Goal: Task Accomplishment & Management: Manage account settings

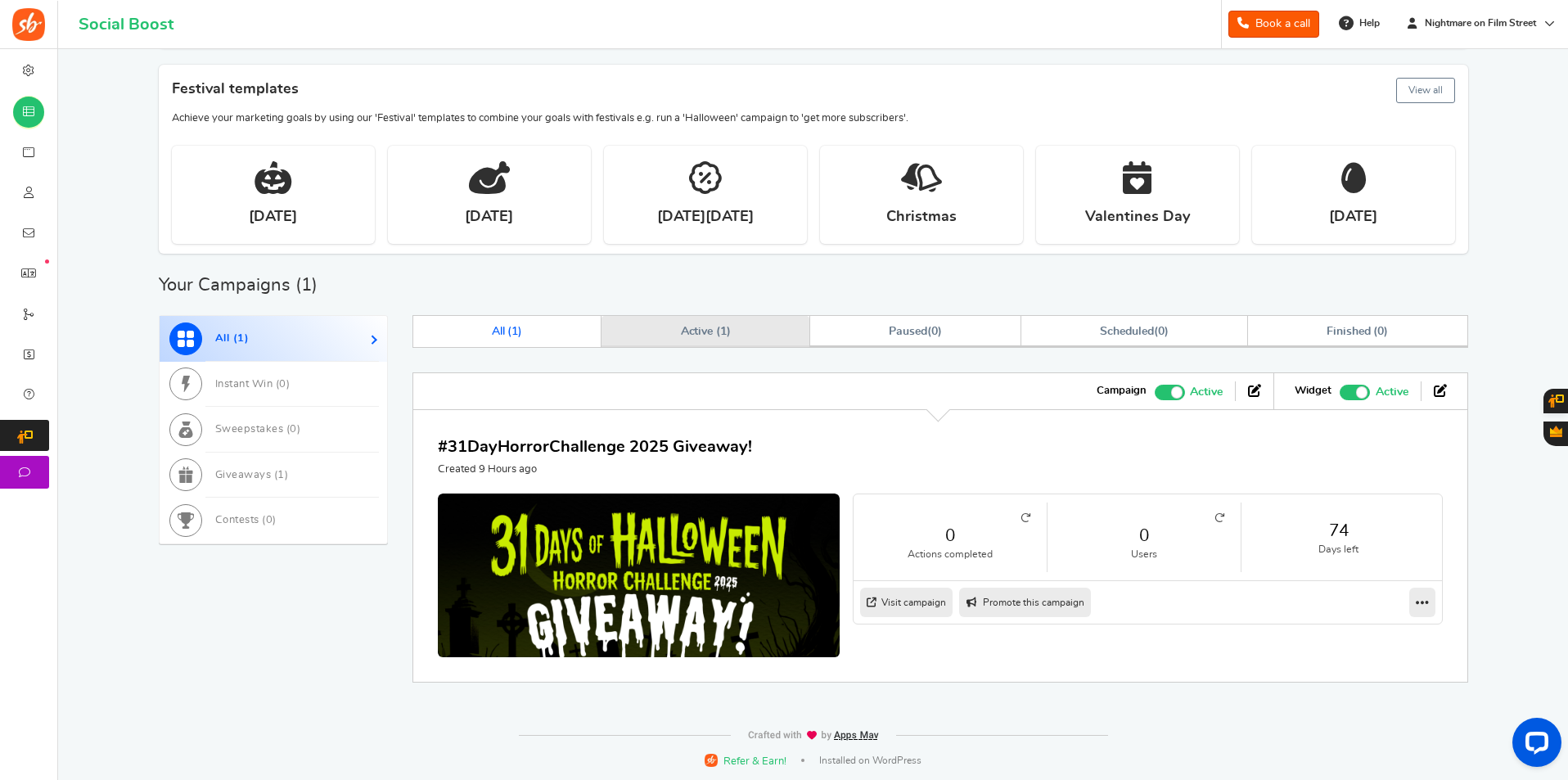
scroll to position [262, 0]
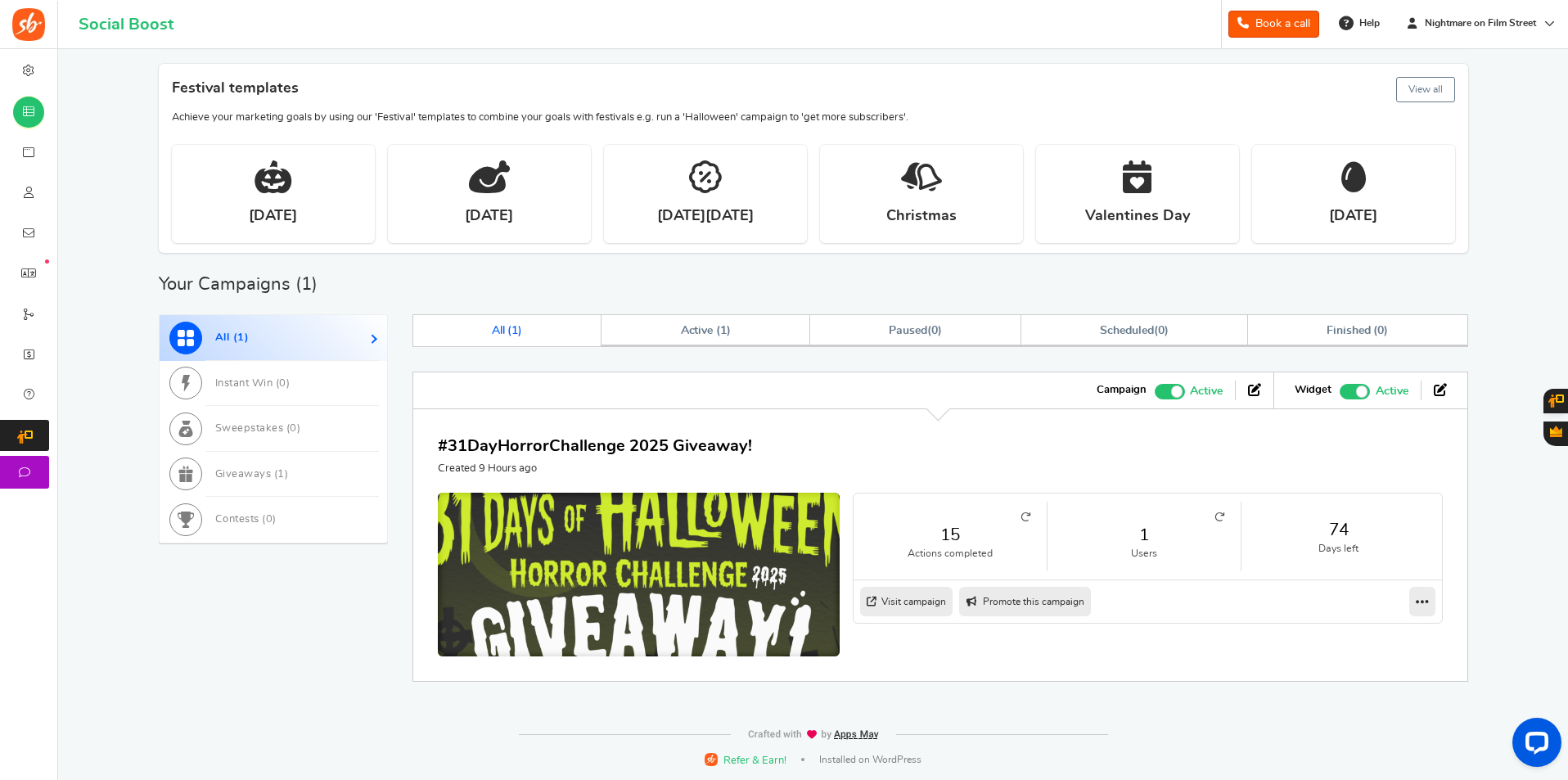
click at [685, 568] on img at bounding box center [639, 593] width 603 height 301
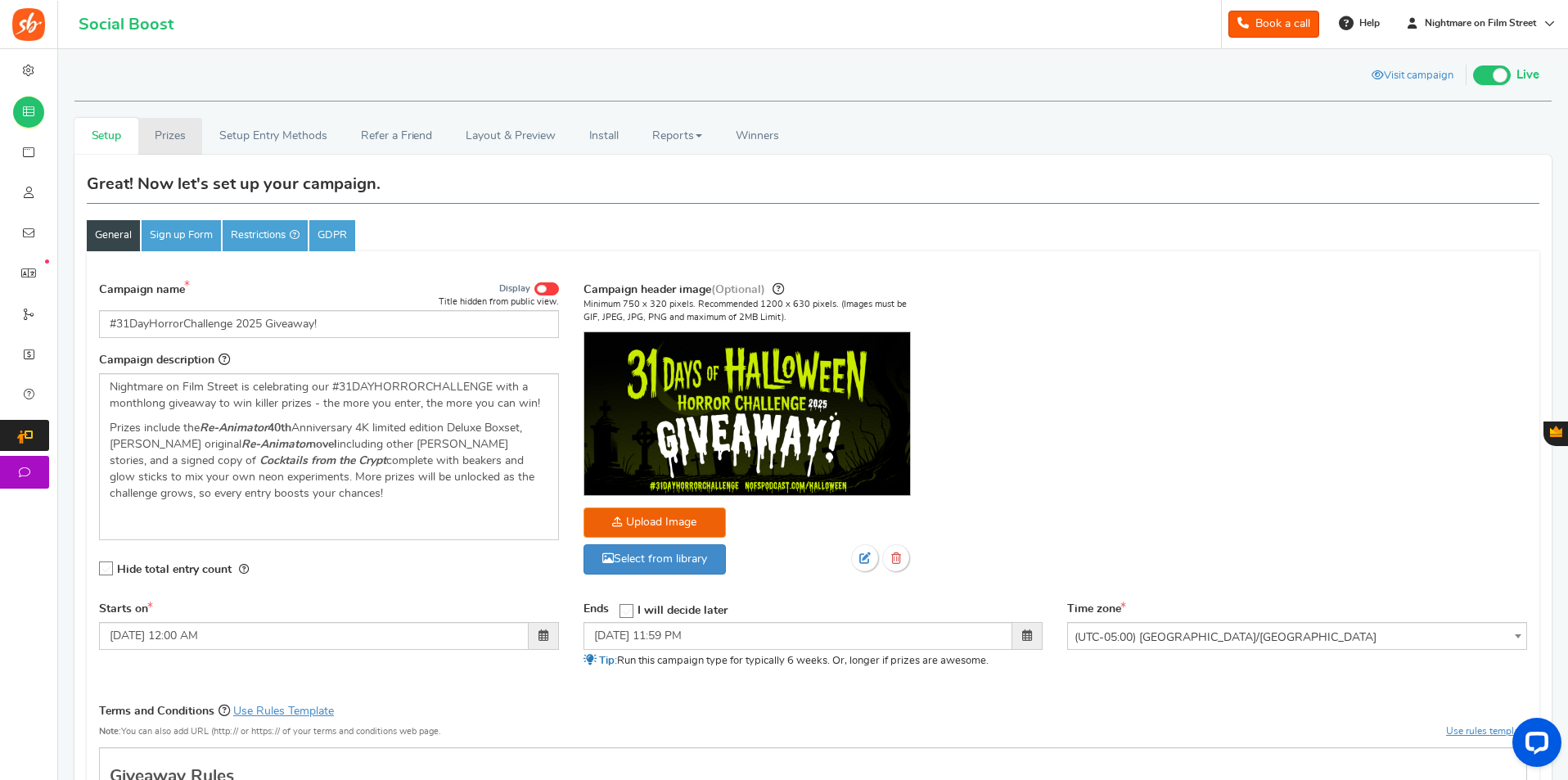
click at [158, 136] on link "Prizes" at bounding box center [170, 136] width 64 height 37
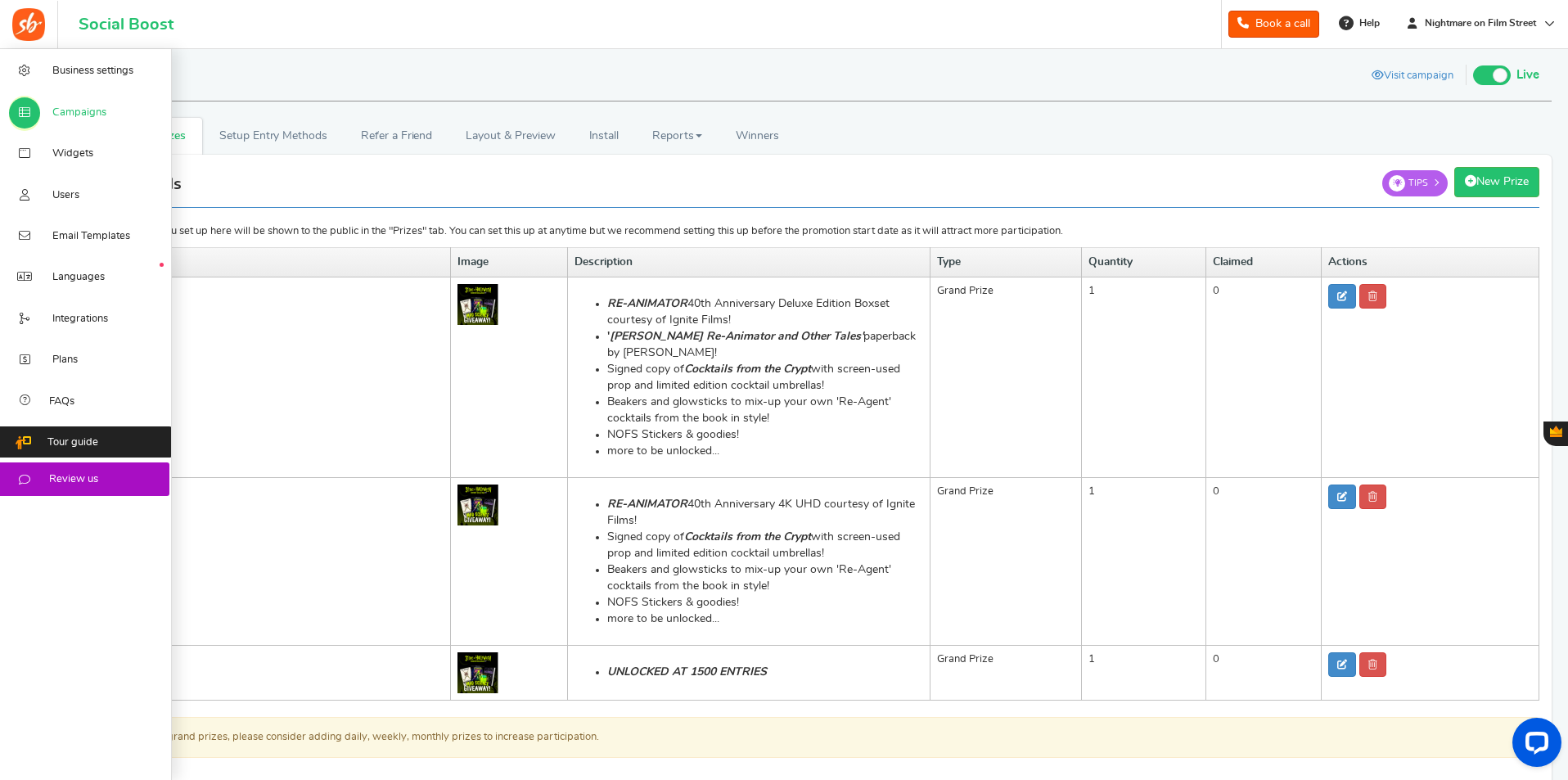
click at [18, 92] on link "Campaigns" at bounding box center [86, 111] width 172 height 41
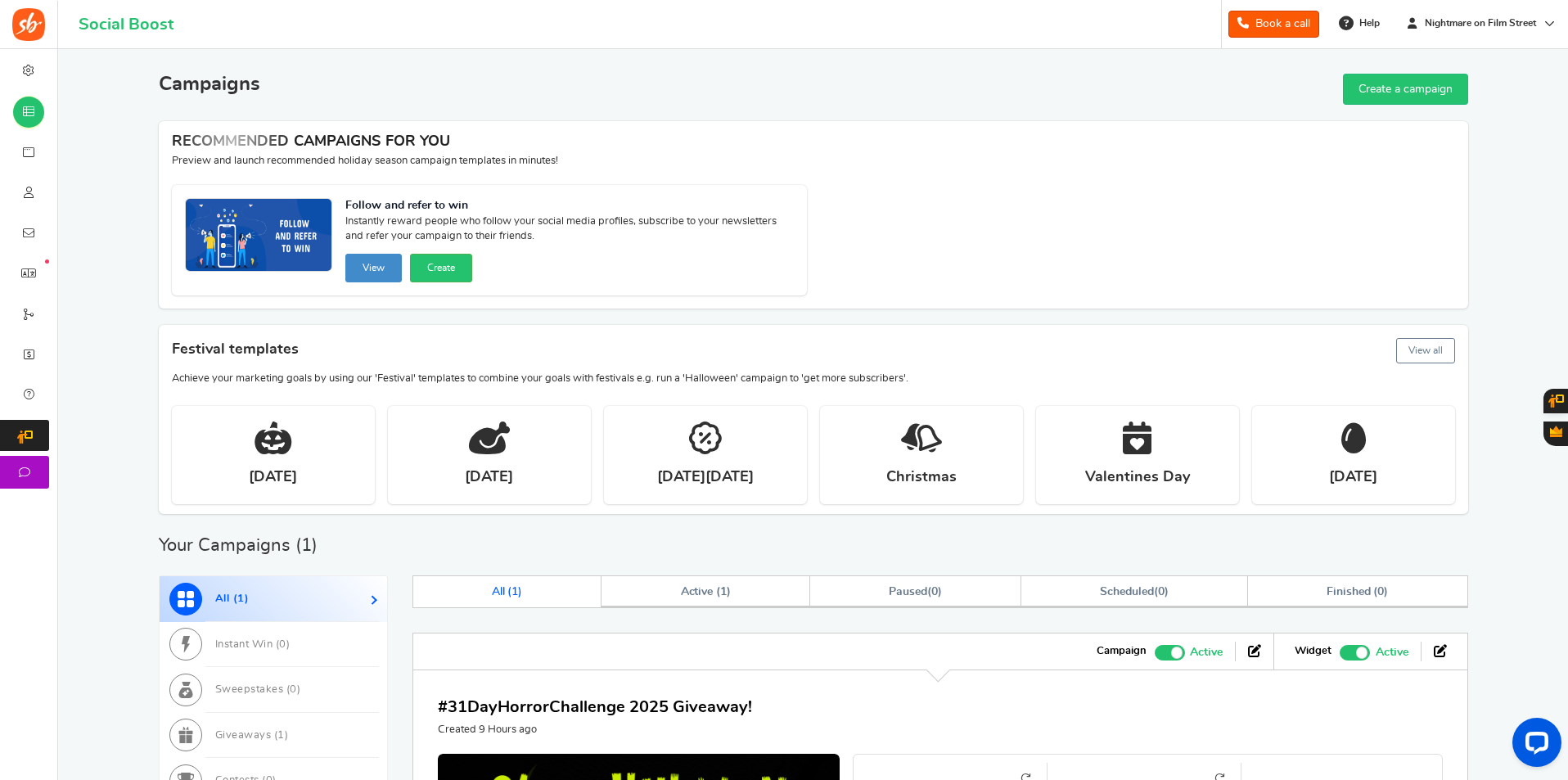
click at [21, 112] on icon at bounding box center [28, 112] width 17 height 13
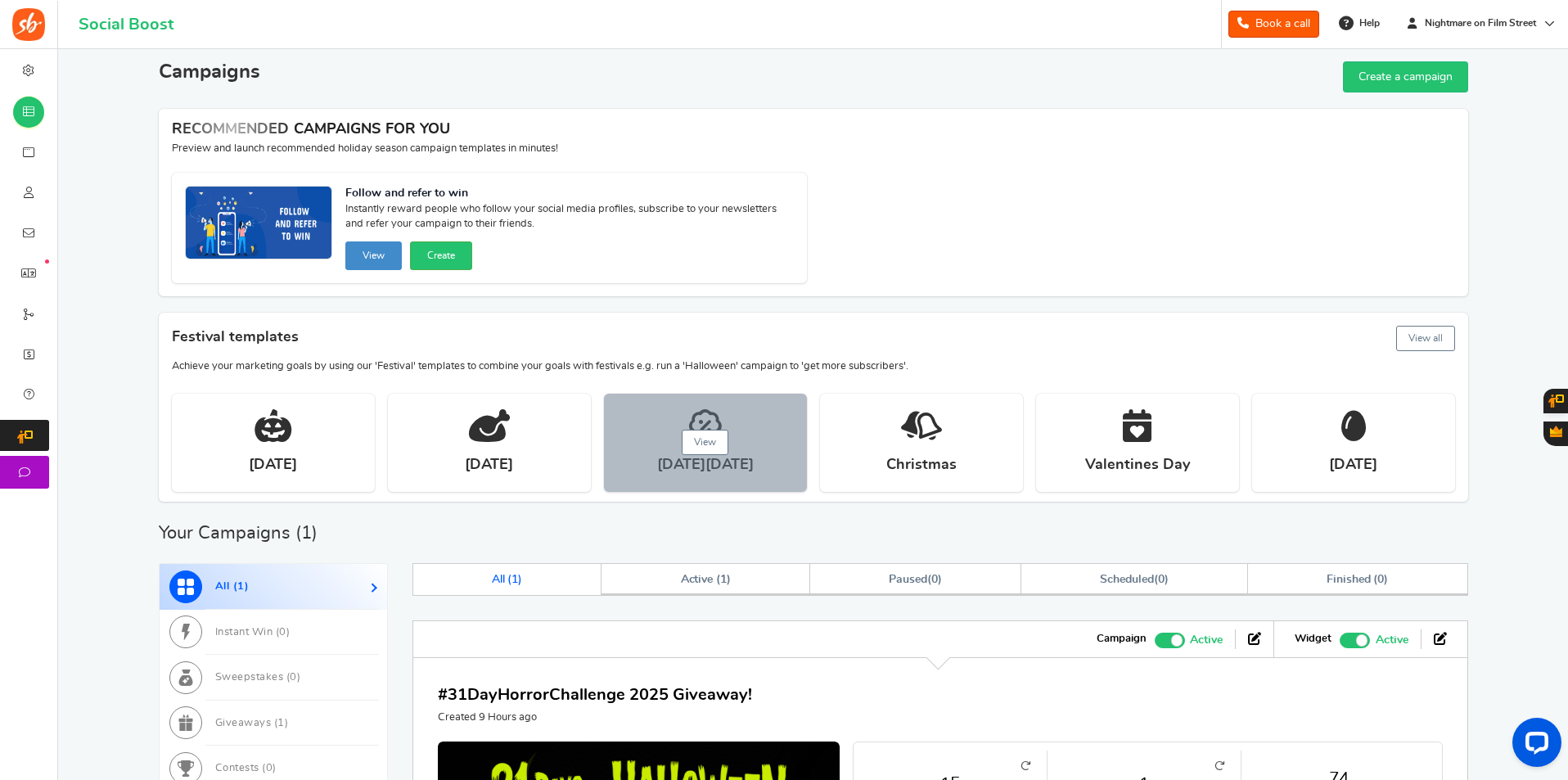
scroll to position [246, 0]
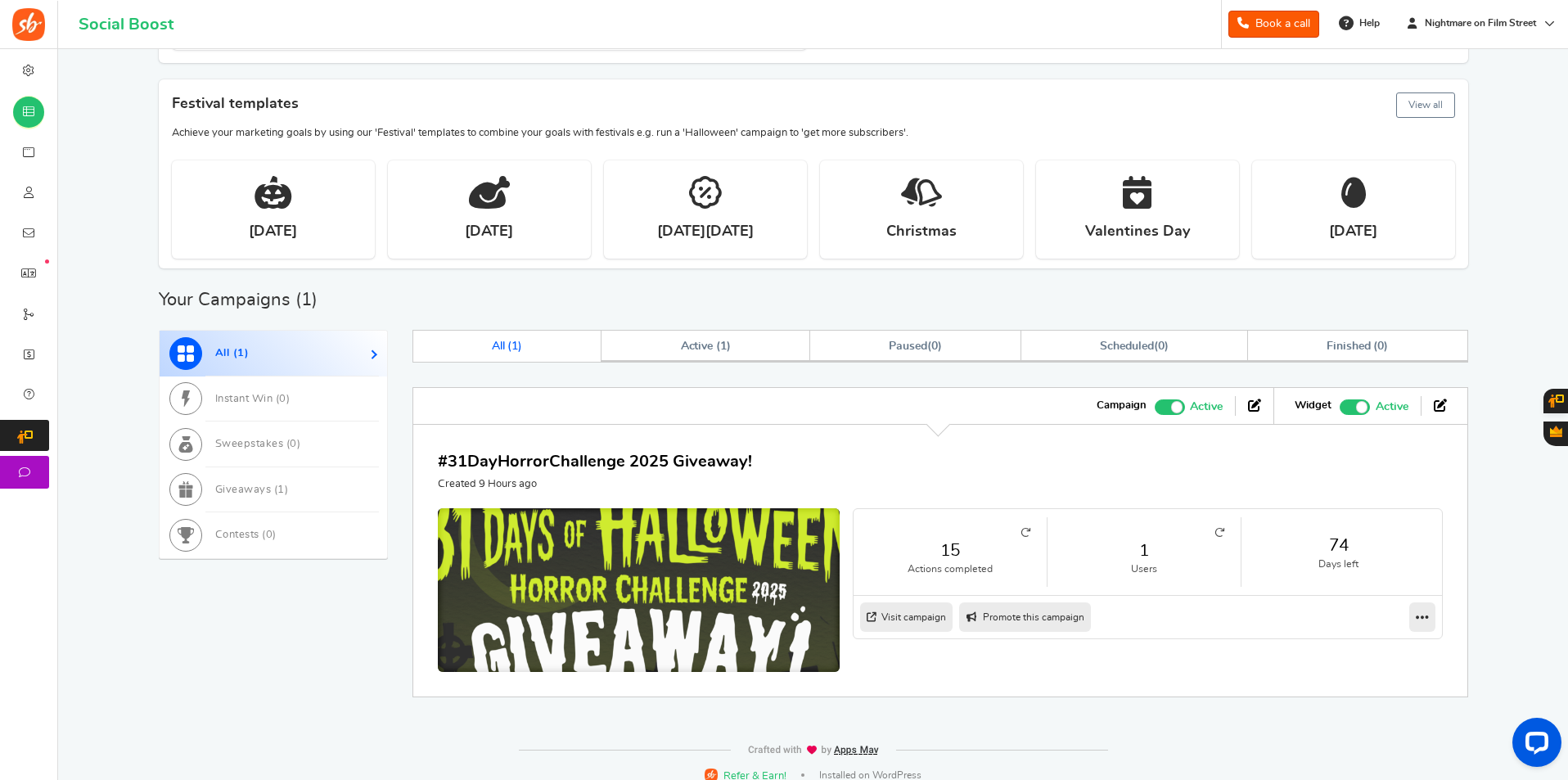
click at [659, 595] on img at bounding box center [639, 609] width 603 height 301
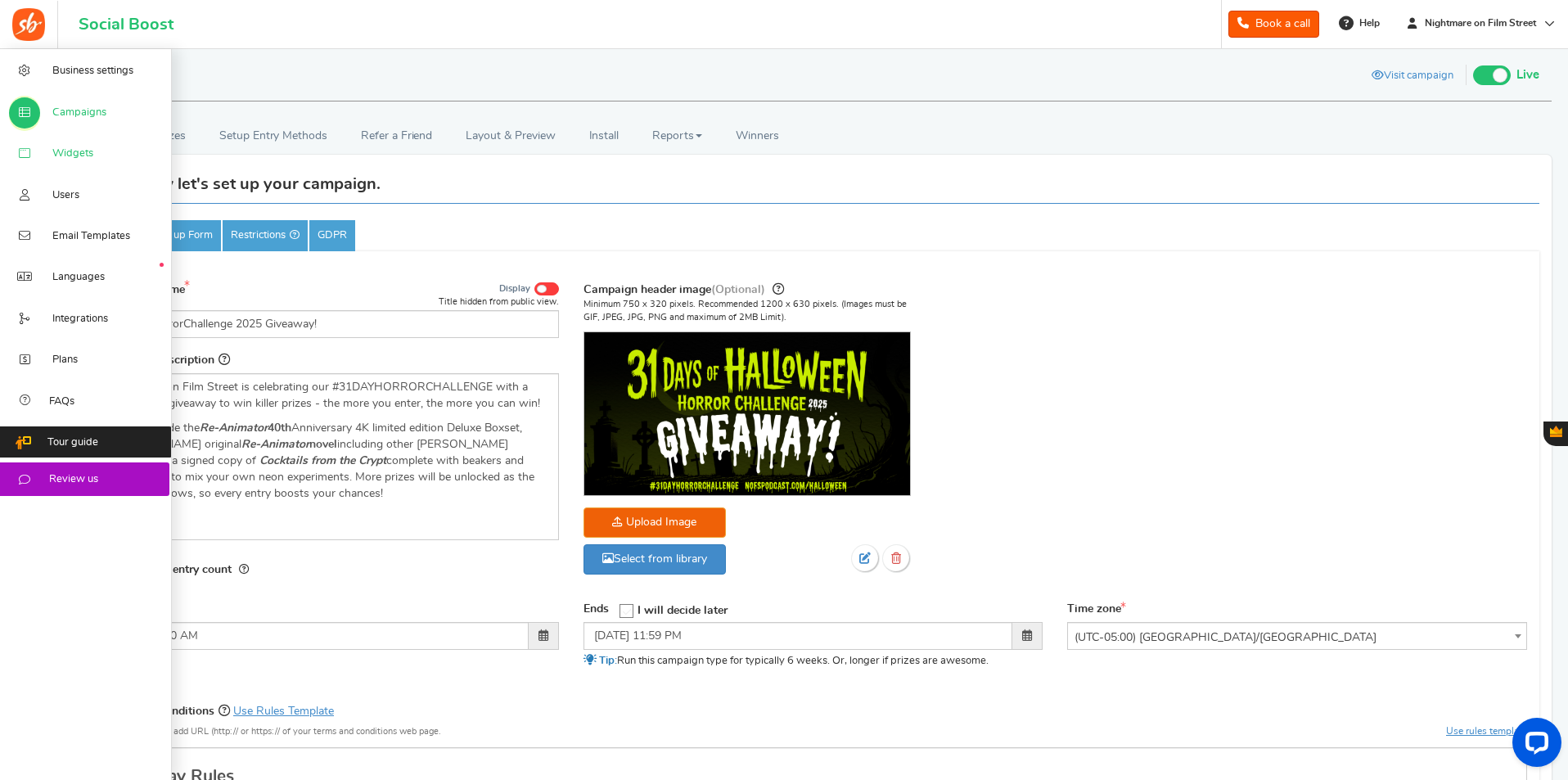
click at [88, 166] on link "Widgets" at bounding box center [86, 153] width 172 height 41
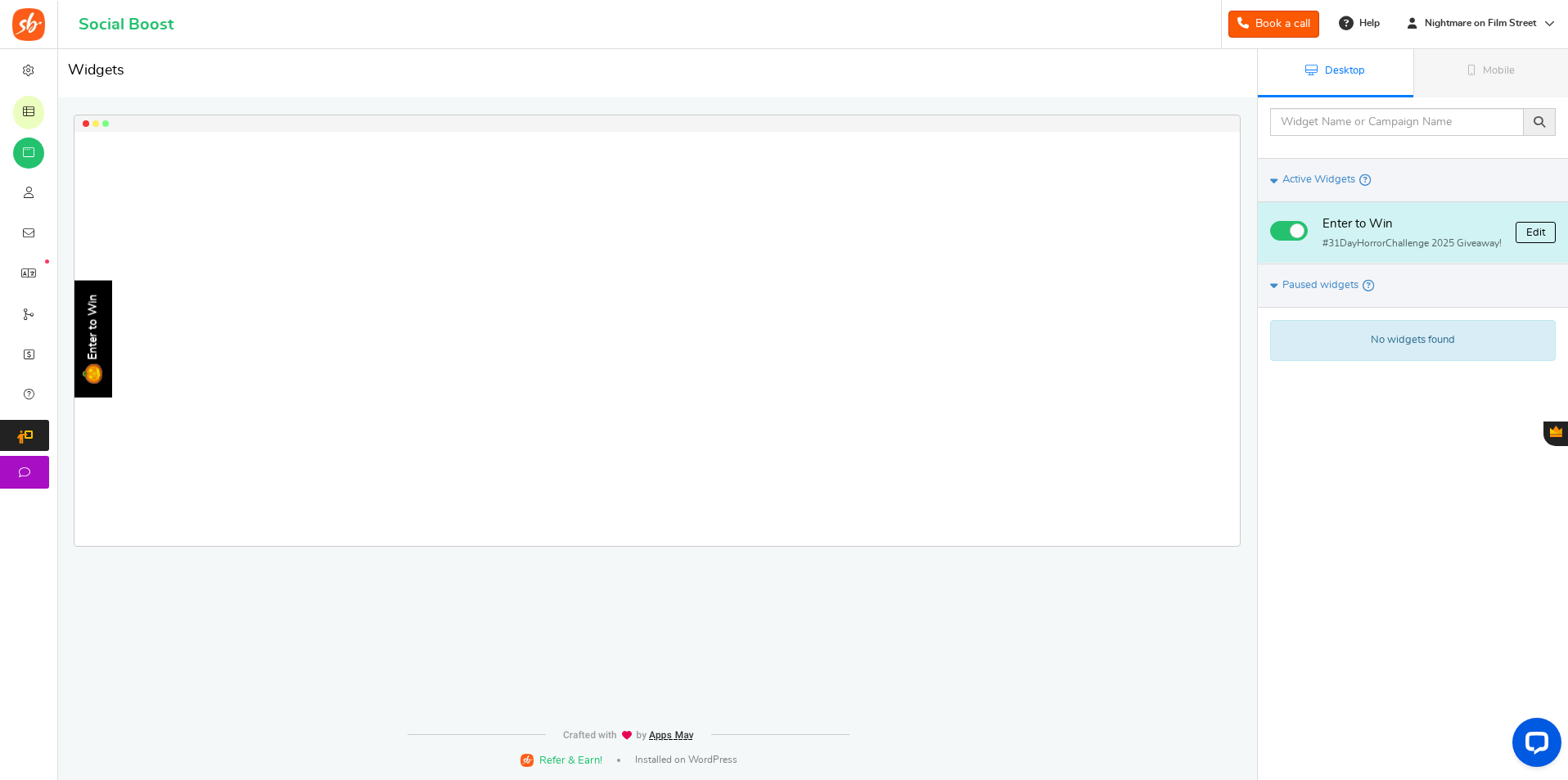
click at [1548, 243] on link "Edit" at bounding box center [1535, 232] width 40 height 21
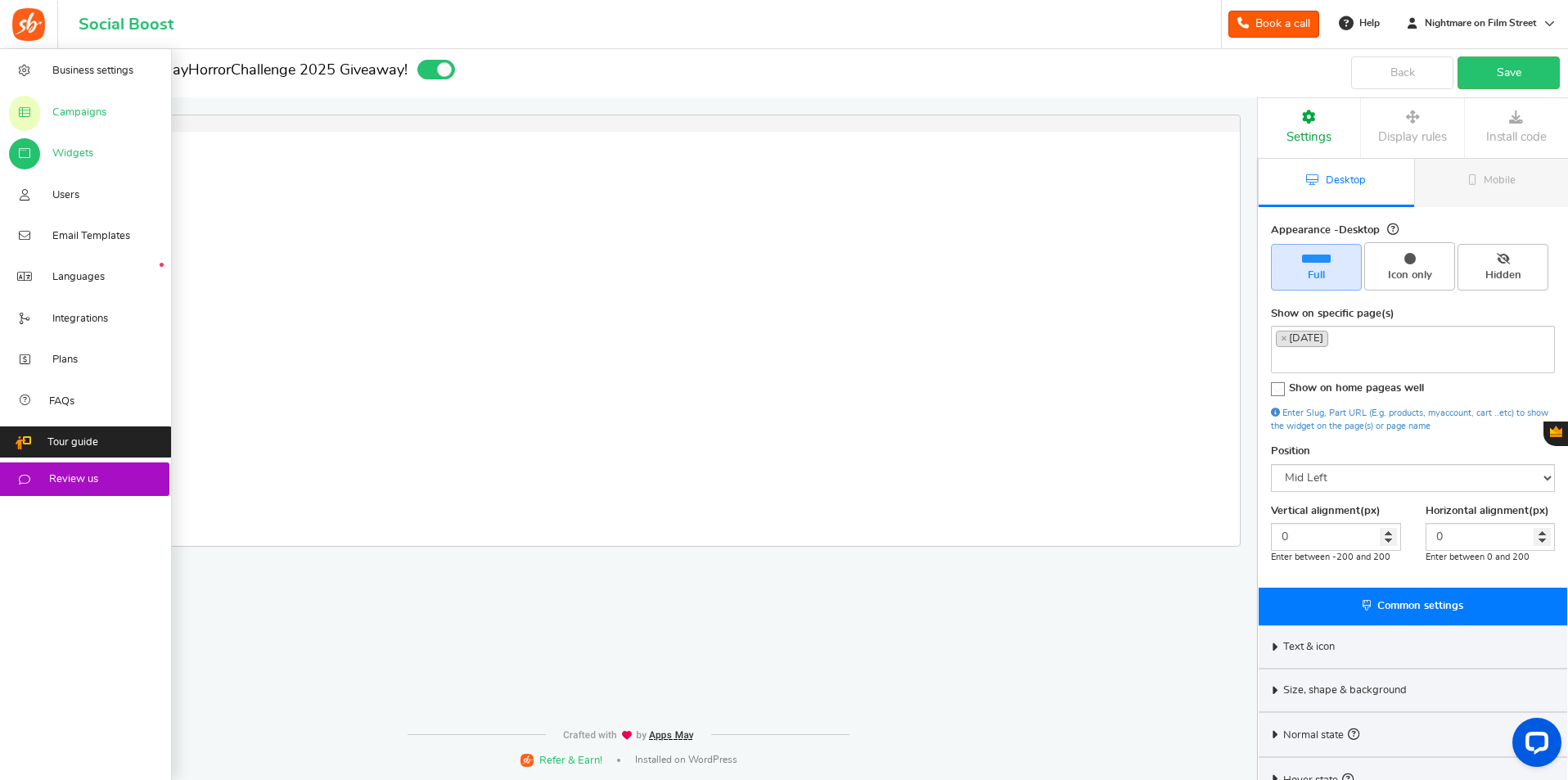
click at [80, 116] on span "Campaigns" at bounding box center [80, 113] width 54 height 15
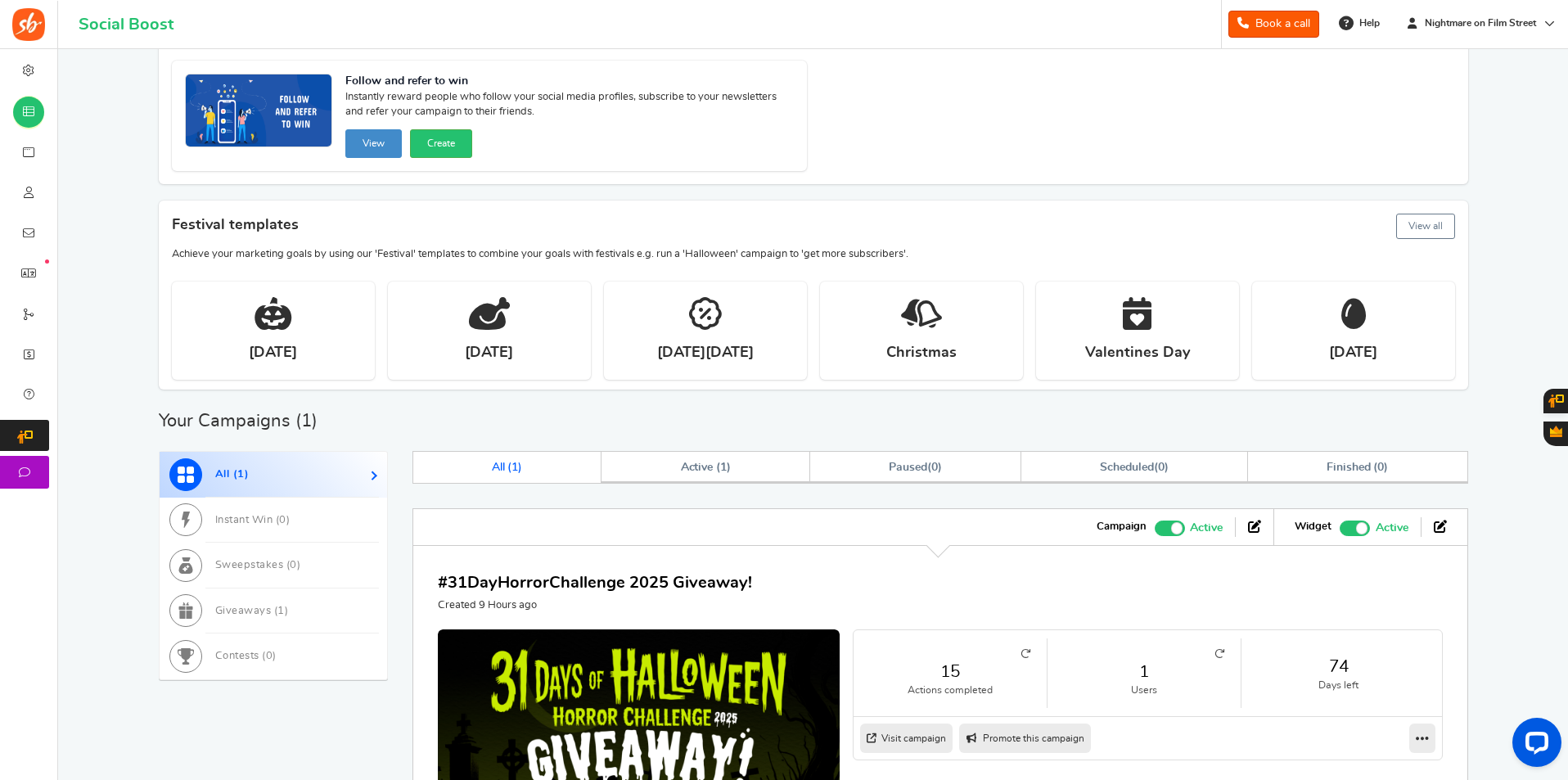
scroll to position [262, 0]
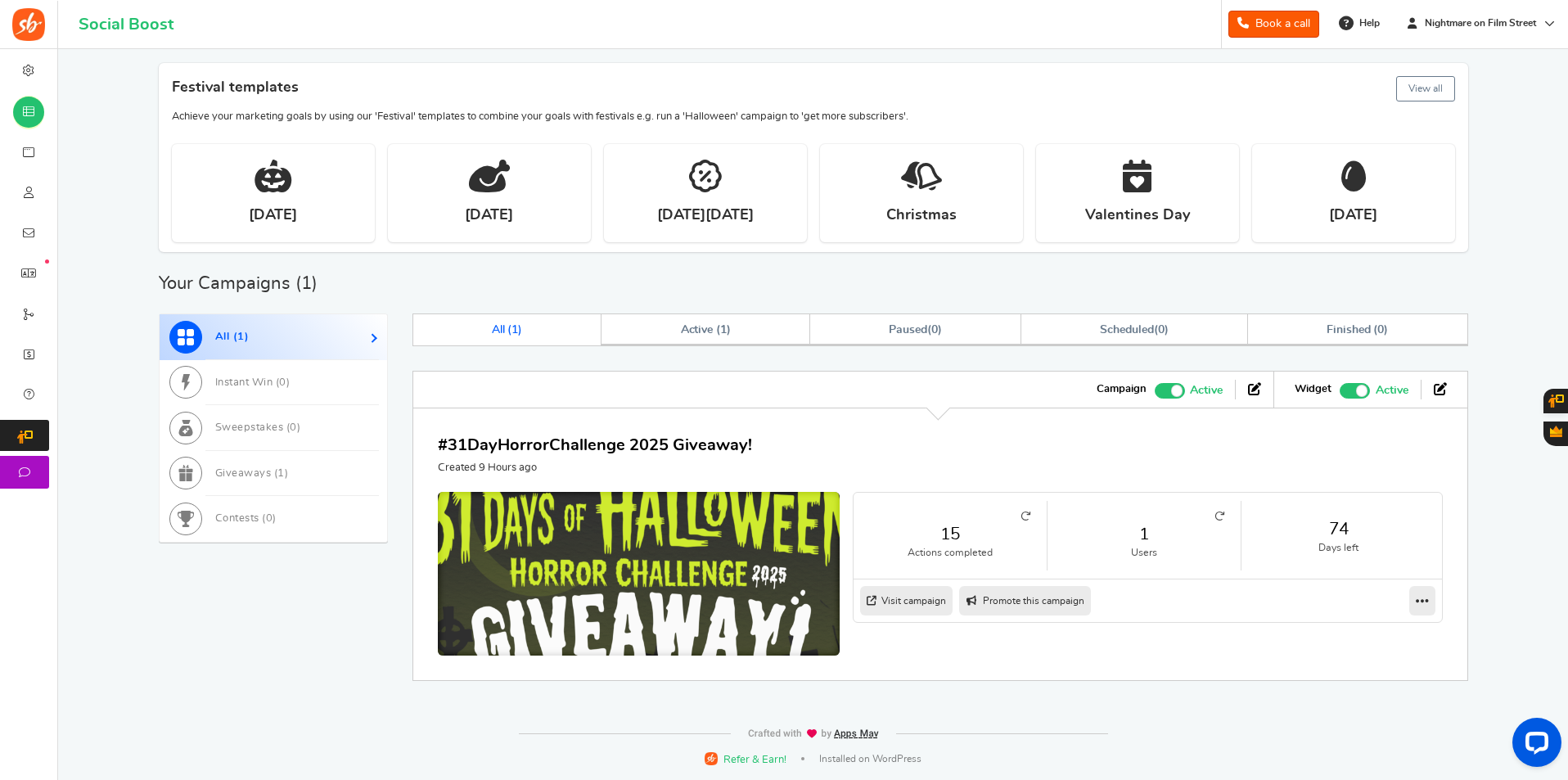
click at [587, 559] on img at bounding box center [639, 593] width 603 height 301
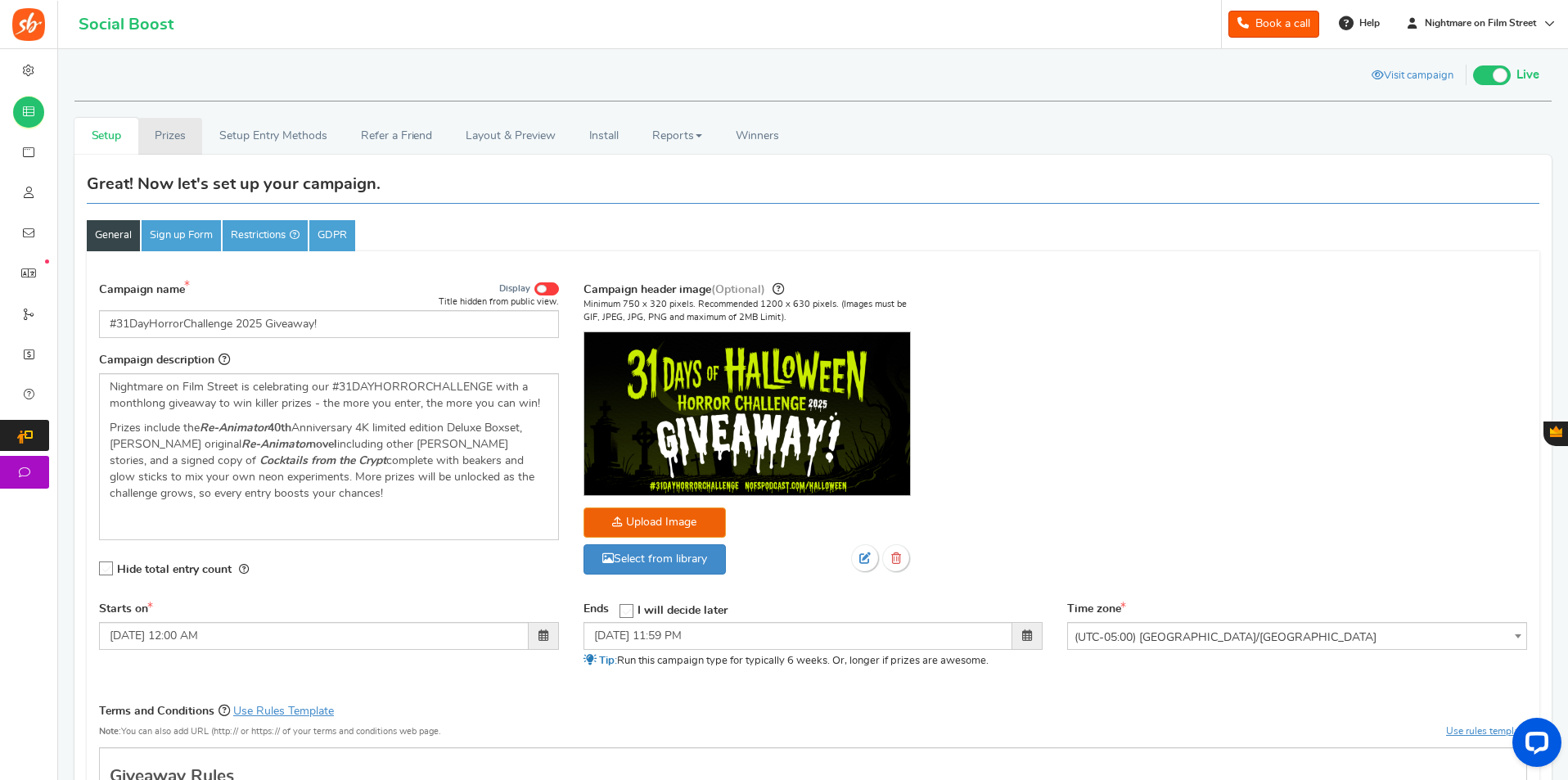
click at [175, 139] on link "Prizes" at bounding box center [170, 136] width 64 height 37
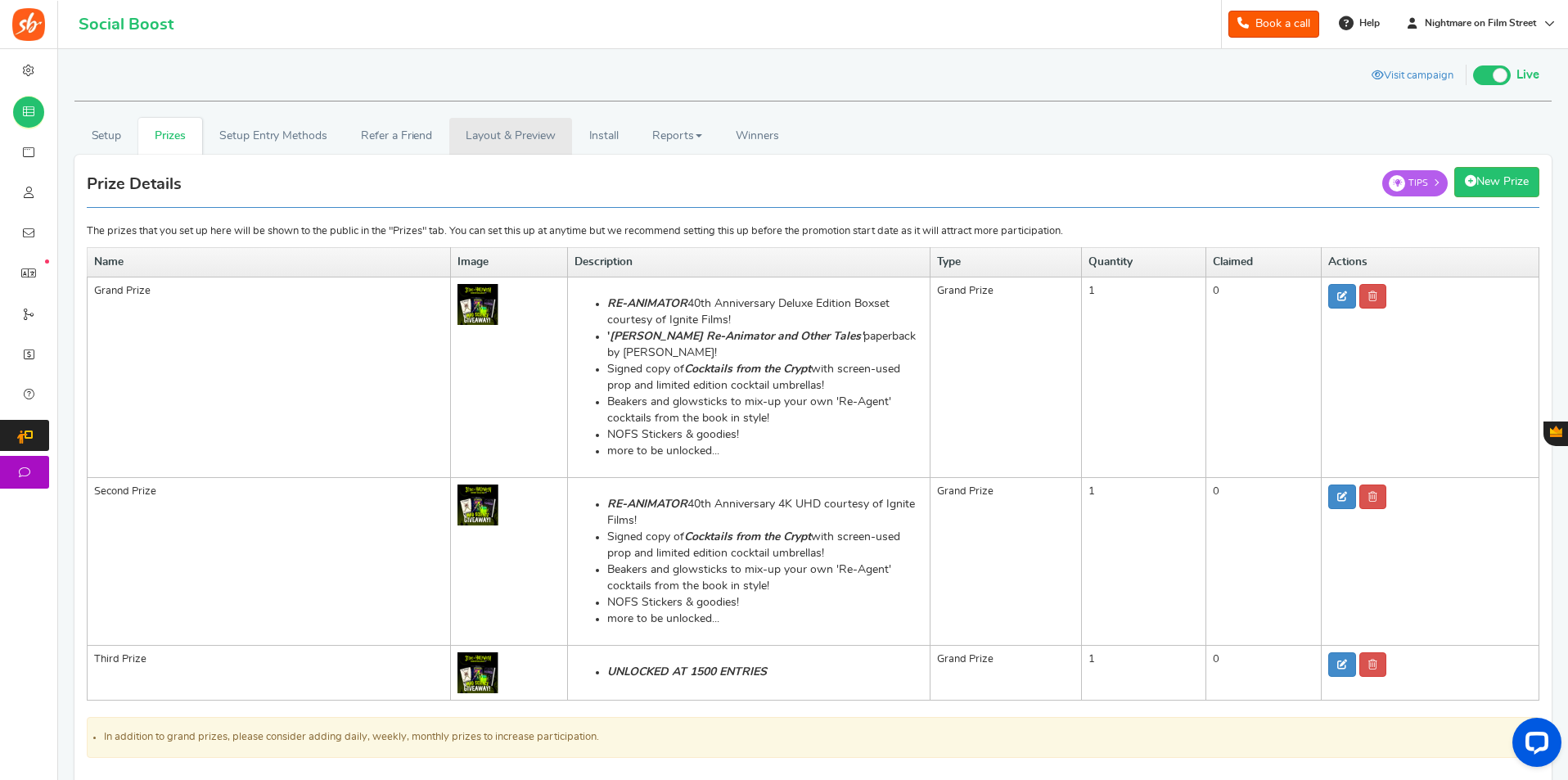
click at [531, 135] on link "Layout & Preview" at bounding box center [510, 136] width 122 height 37
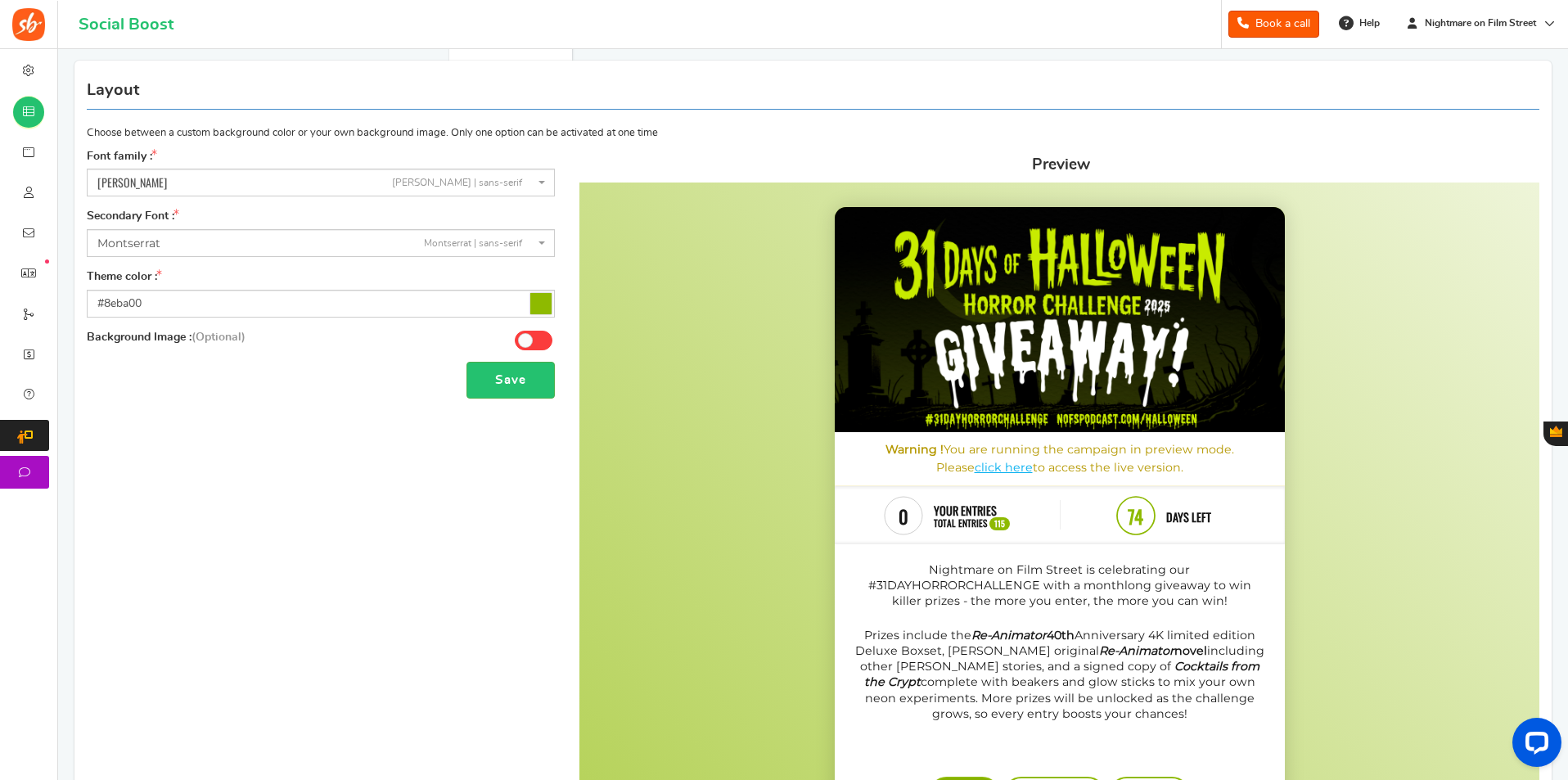
scroll to position [328, 0]
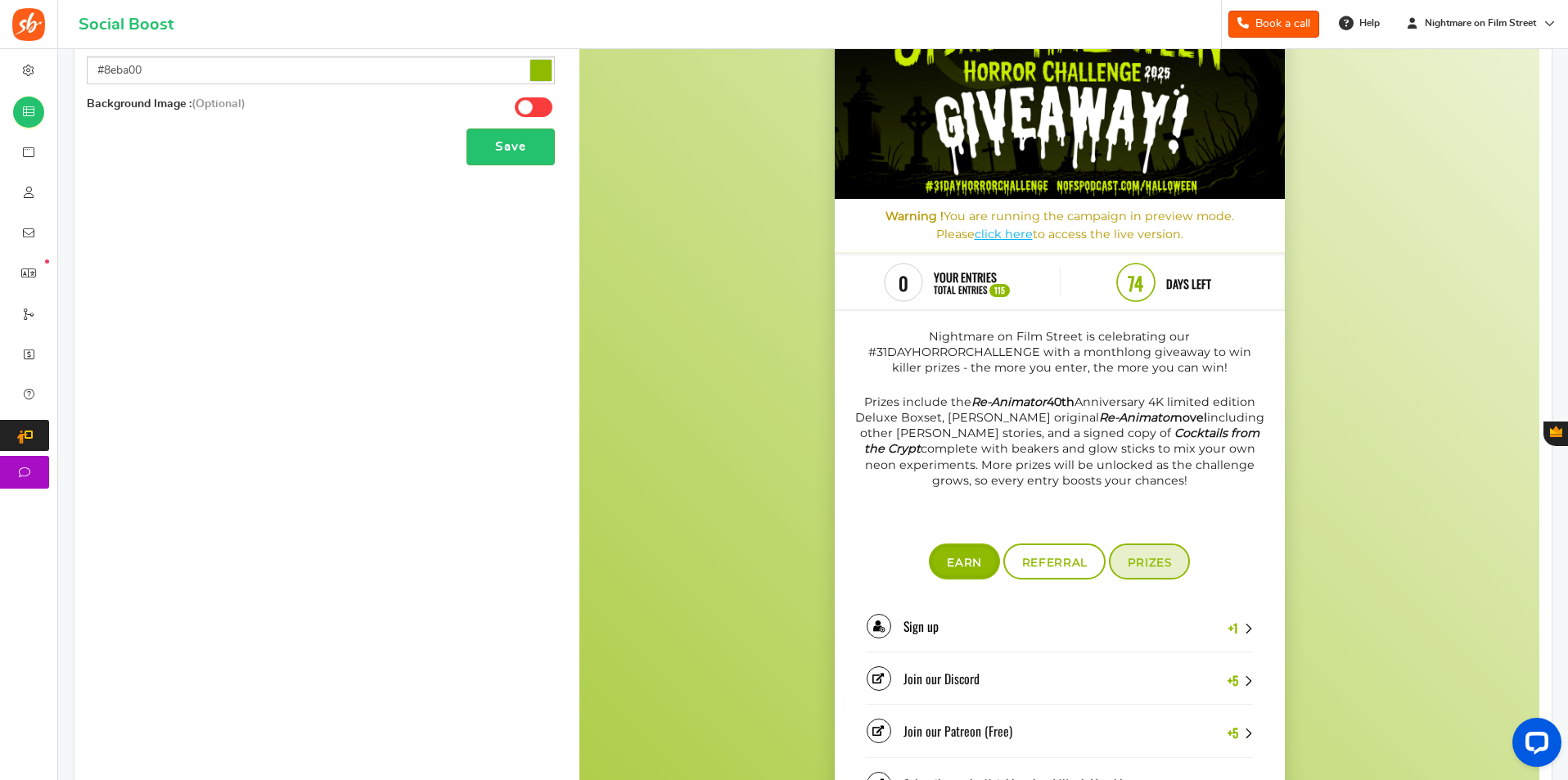
drag, startPoint x: 1166, startPoint y: 566, endPoint x: 1162, endPoint y: 506, distance: 60.1
click at [1166, 565] on span "Prizes" at bounding box center [1148, 562] width 44 height 13
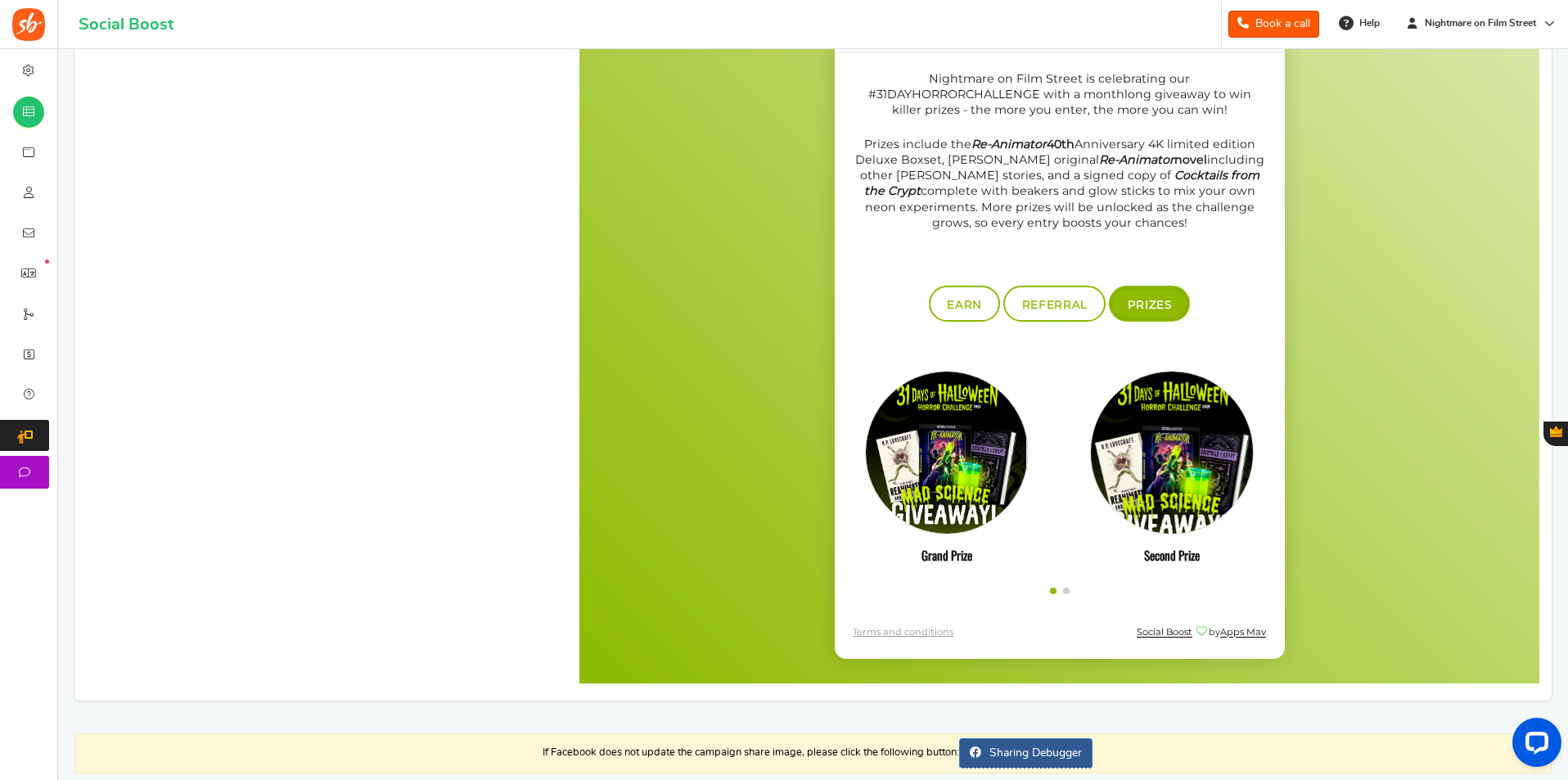
scroll to position [586, 0]
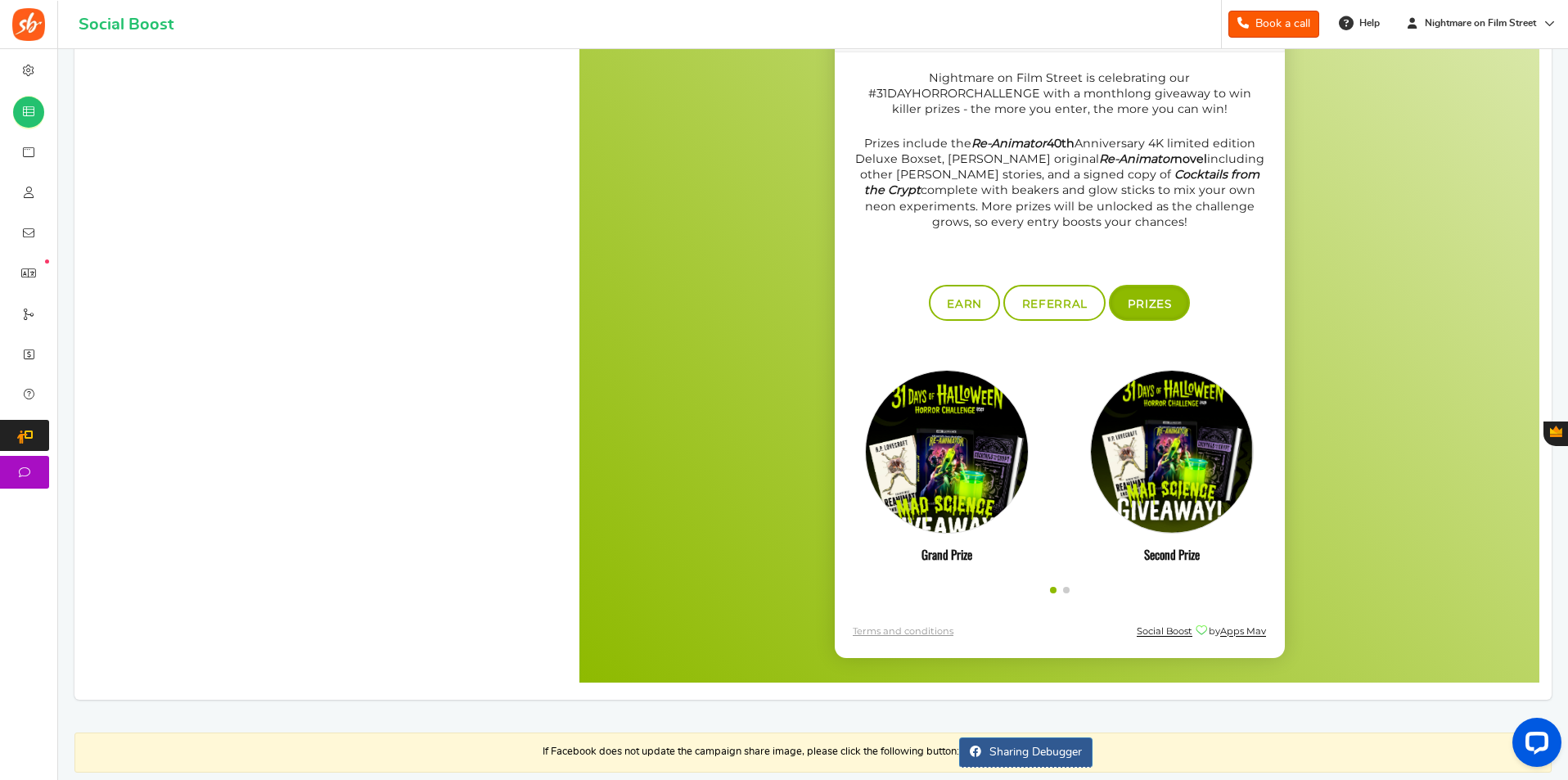
click at [961, 488] on img at bounding box center [945, 459] width 178 height 178
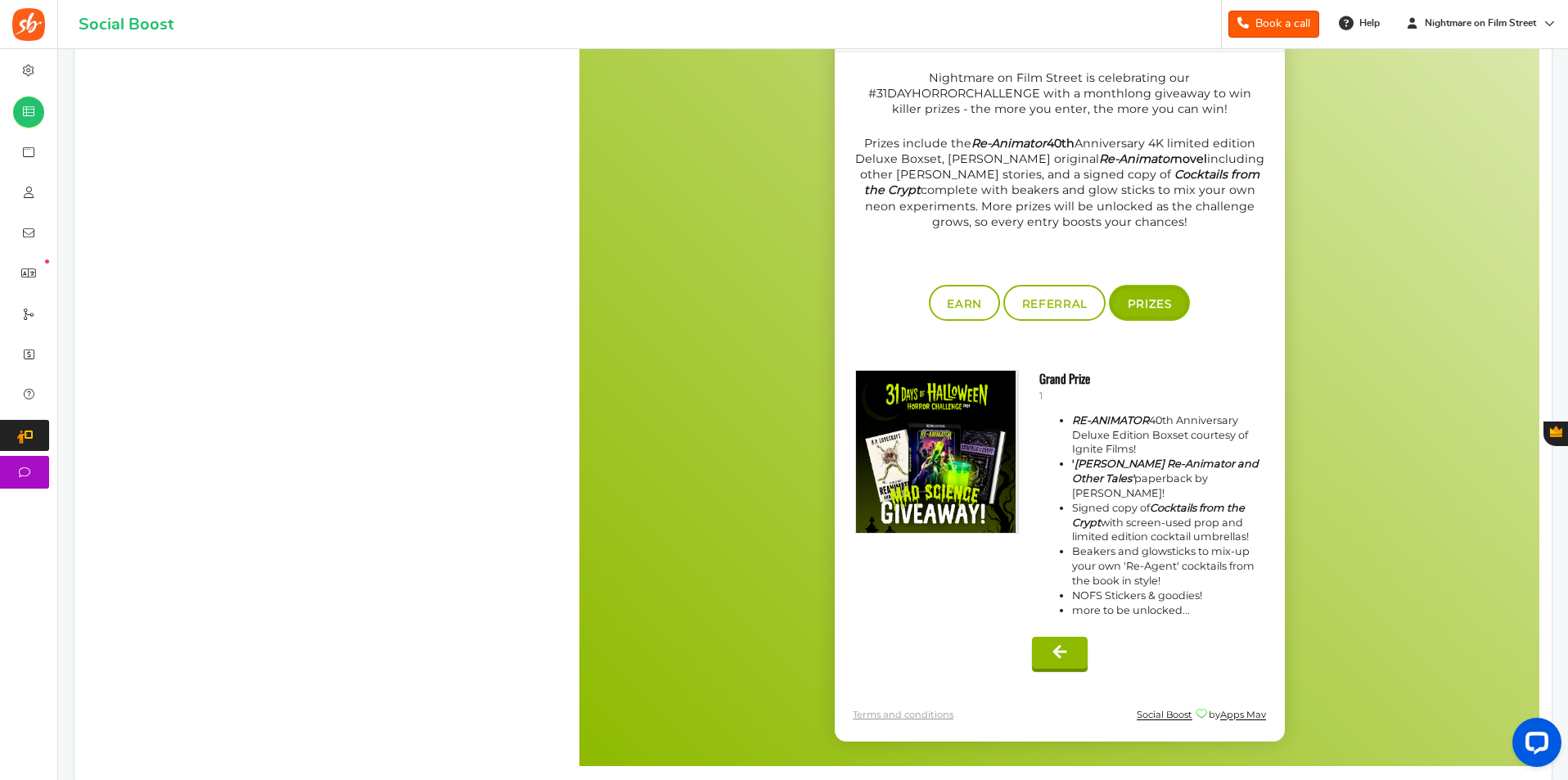
click at [1072, 642] on button at bounding box center [1059, 653] width 55 height 32
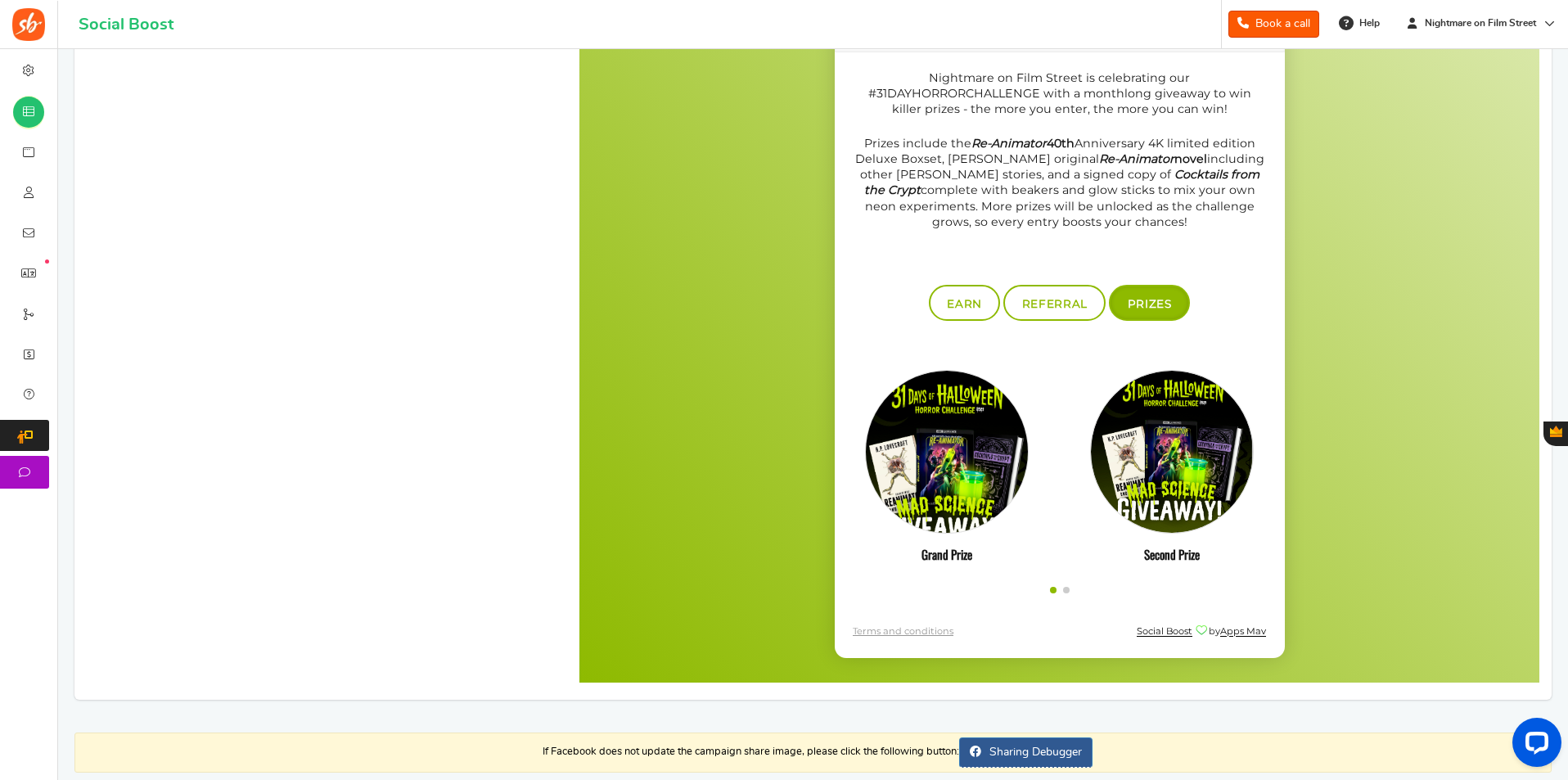
click at [958, 476] on img at bounding box center [945, 459] width 178 height 178
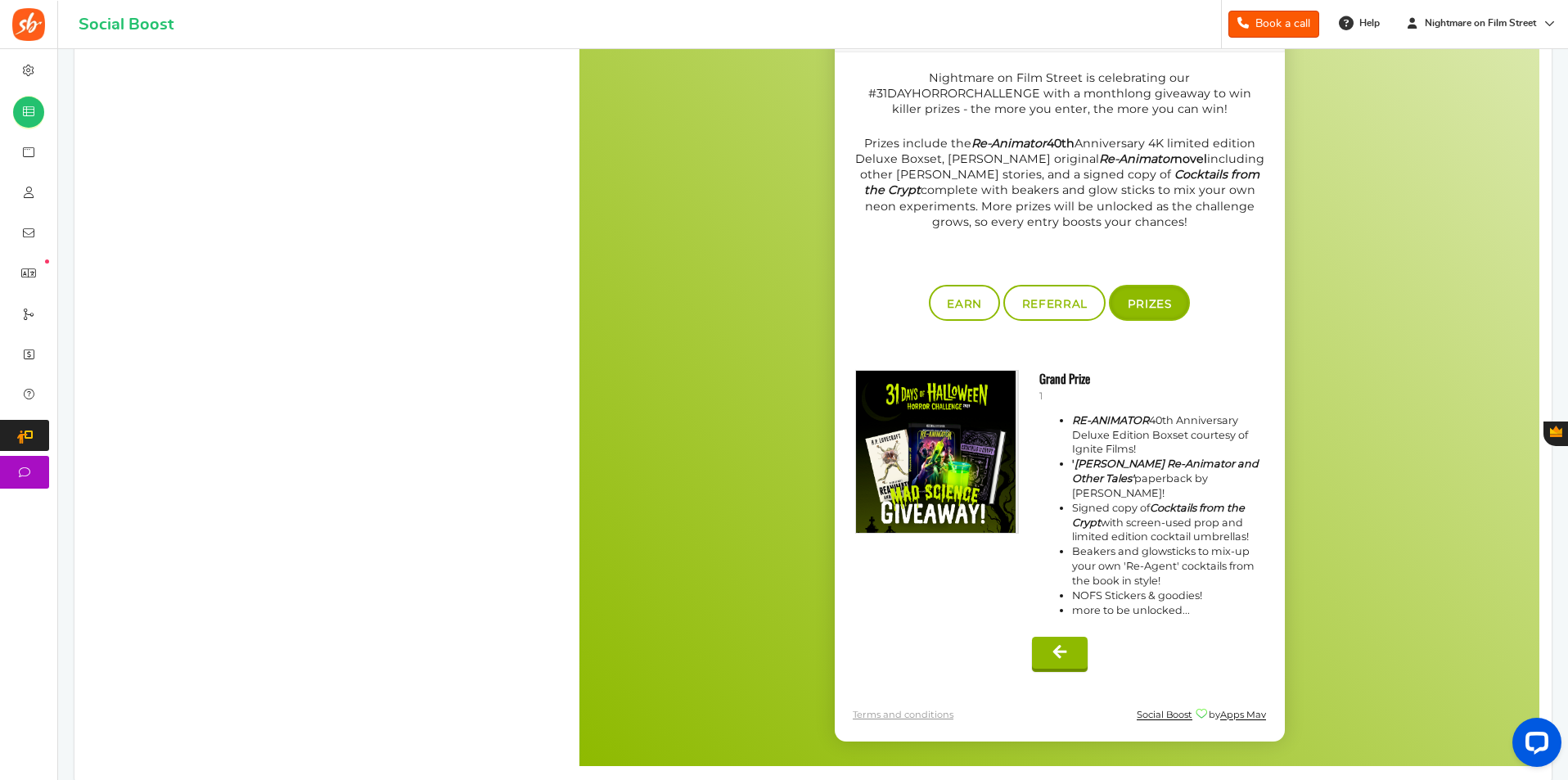
click at [1068, 655] on button at bounding box center [1059, 653] width 55 height 32
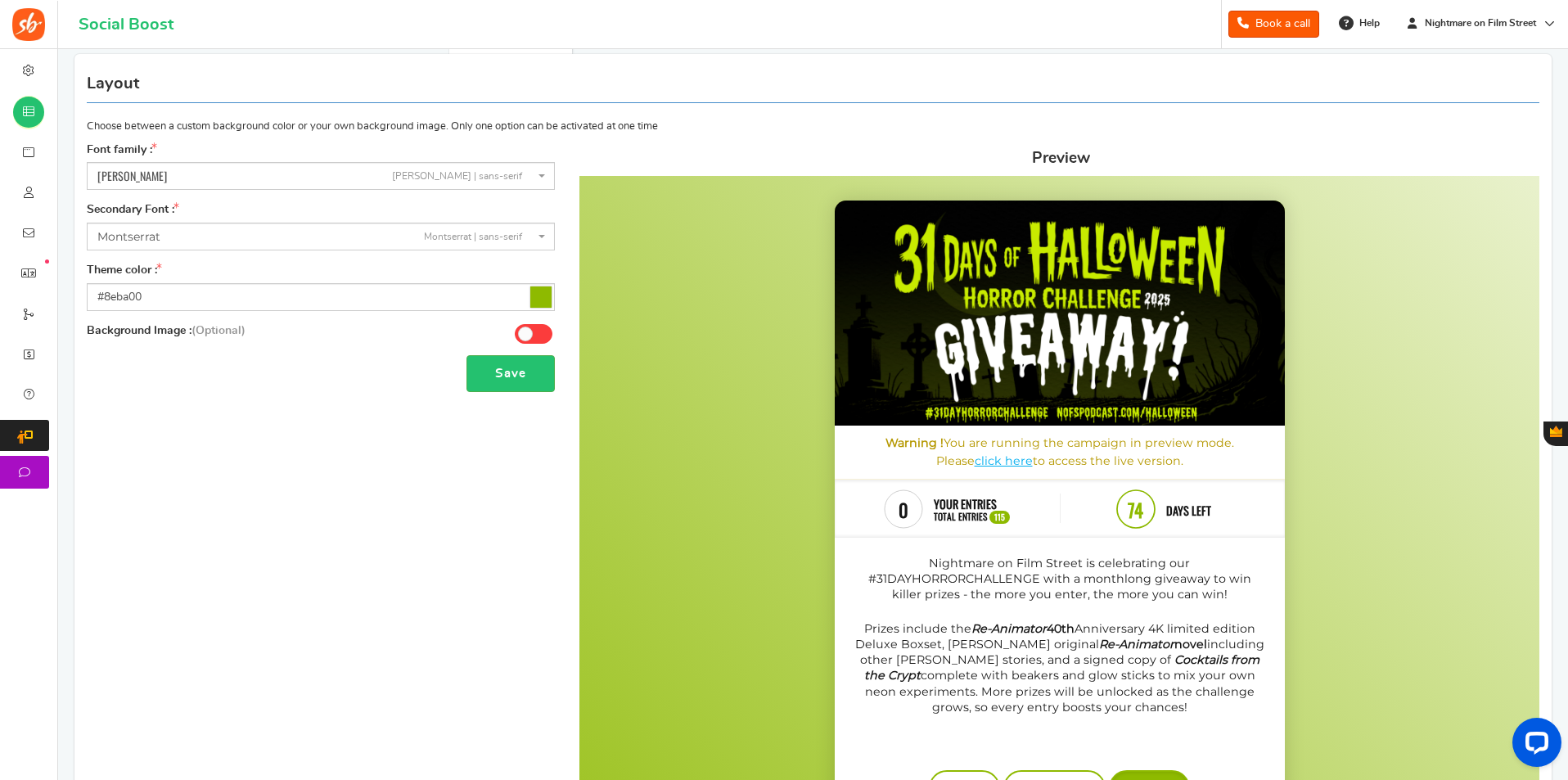
scroll to position [0, 0]
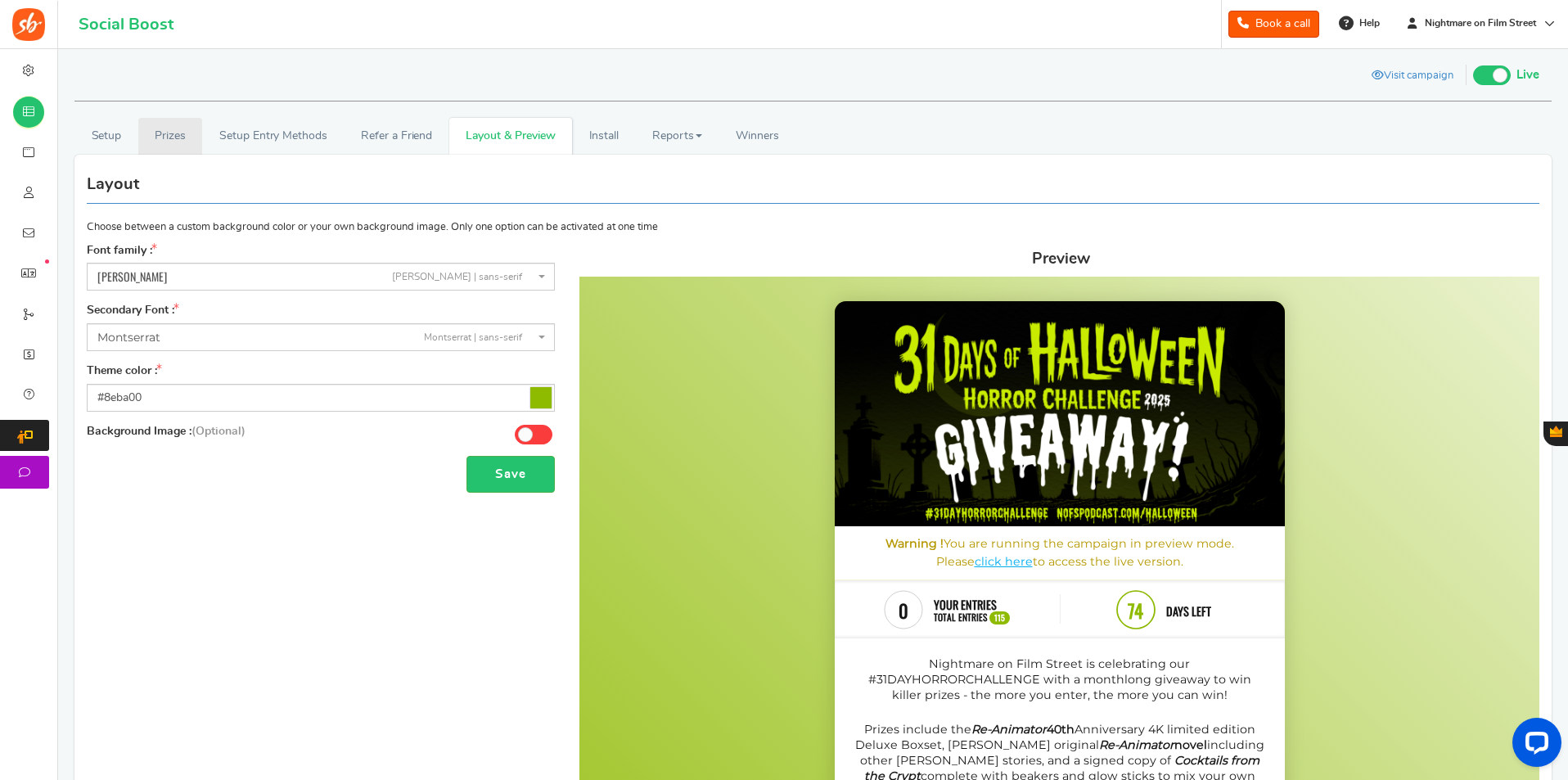
click at [154, 128] on link "Prizes" at bounding box center [170, 136] width 64 height 37
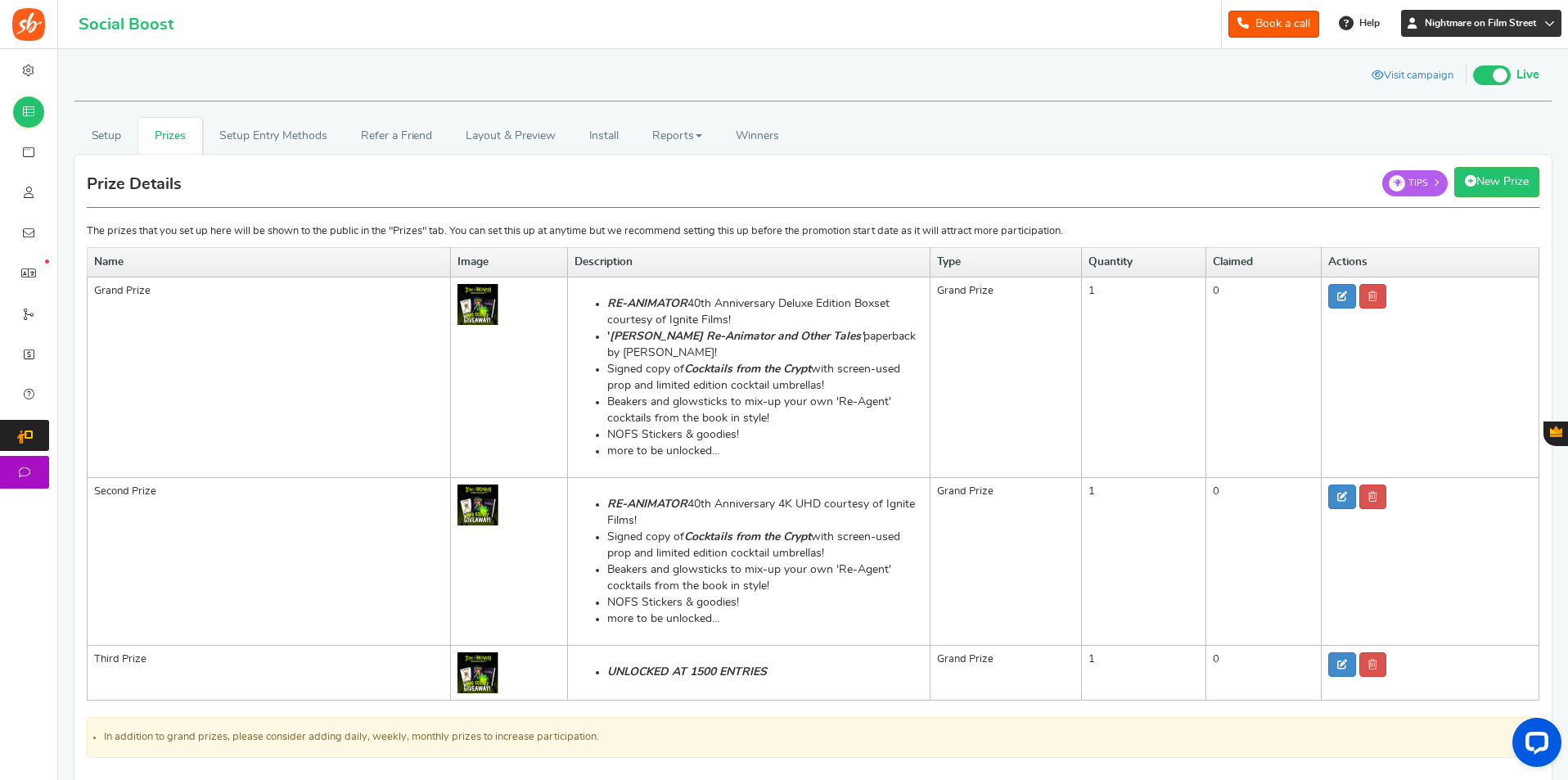
click at [1507, 20] on span "Nightmare on Film Street" at bounding box center [1481, 23] width 124 height 14
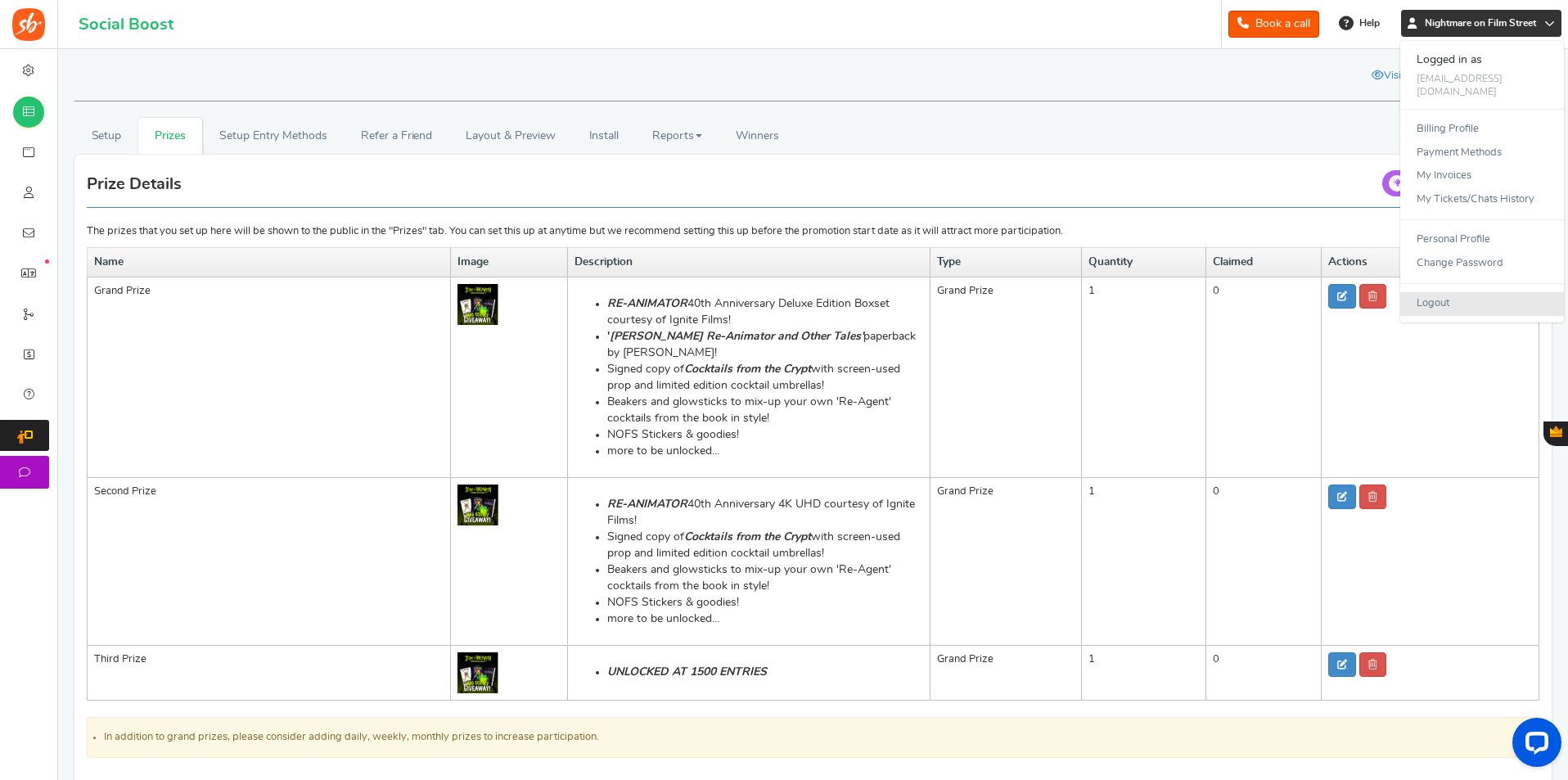
click at [1465, 296] on link "Logout" at bounding box center [1481, 303] width 163 height 23
